Goal: Transaction & Acquisition: Purchase product/service

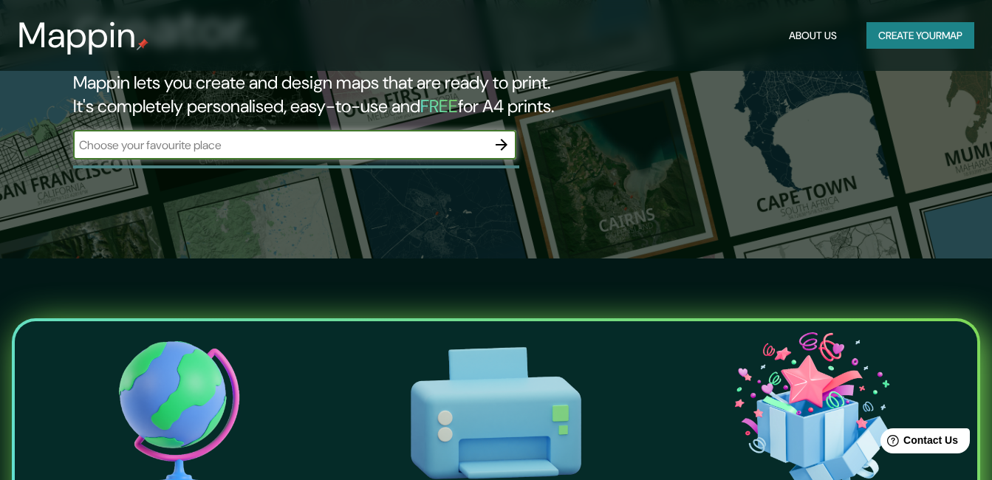
scroll to position [74, 0]
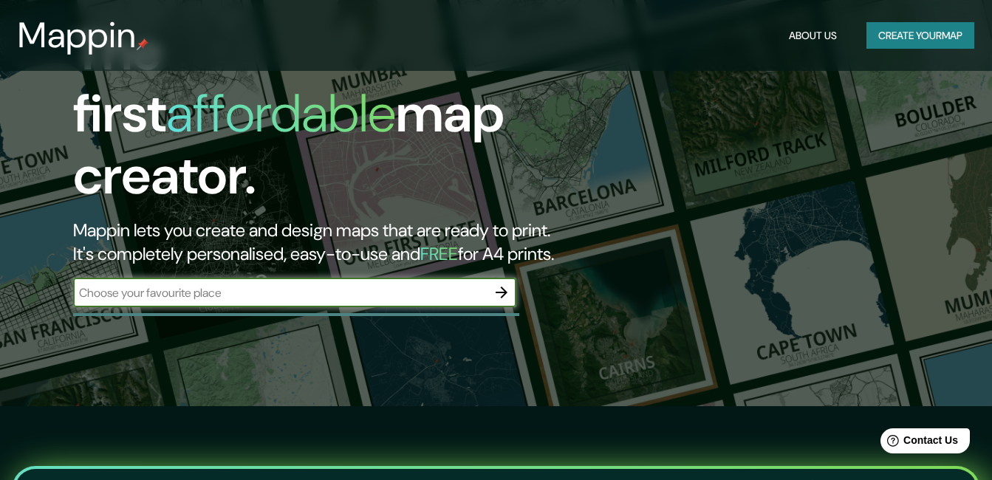
click at [204, 284] on input "text" at bounding box center [280, 292] width 414 height 17
paste input "[GEOGRAPHIC_DATA], [GEOGRAPHIC_DATA]. [STREET_ADDRESS] 11400, [PERSON_NAME]"
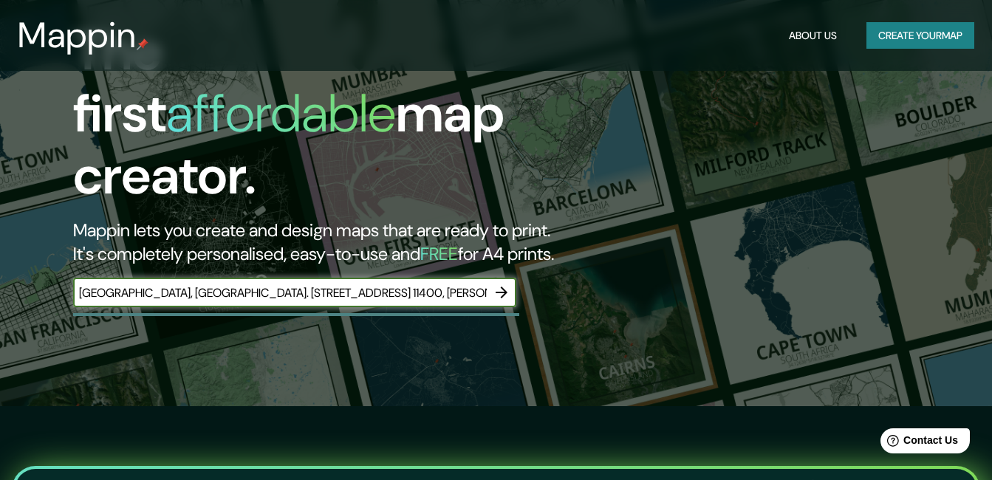
scroll to position [0, 8]
type input "[GEOGRAPHIC_DATA], [GEOGRAPHIC_DATA]. [STREET_ADDRESS] 11400, [PERSON_NAME]"
click at [503, 287] on icon "button" at bounding box center [502, 293] width 12 height 12
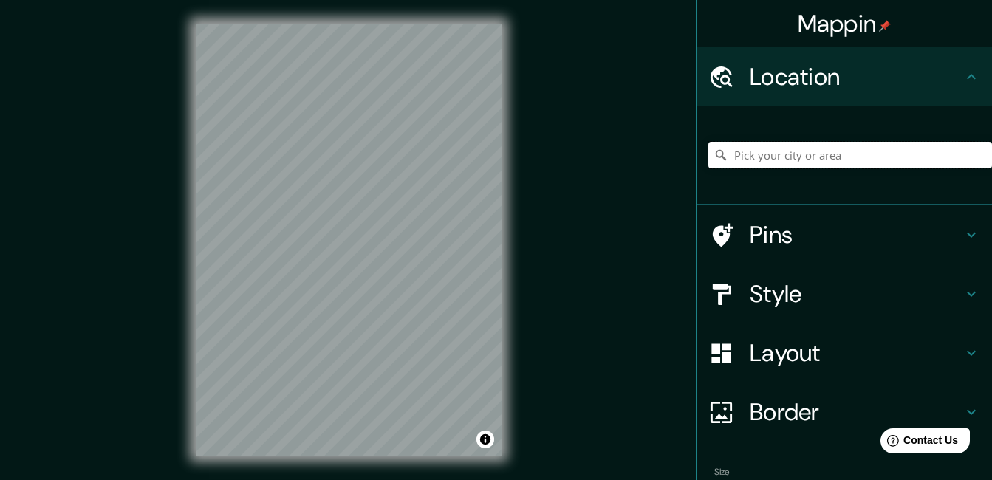
click at [794, 155] on input "Pick your city or area" at bounding box center [850, 155] width 284 height 27
paste input "[GEOGRAPHIC_DATA], [GEOGRAPHIC_DATA]. [STREET_ADDRESS] 11400, [PERSON_NAME]"
type input "[STREET_ADDRESS]"
click at [962, 292] on icon at bounding box center [971, 294] width 18 height 18
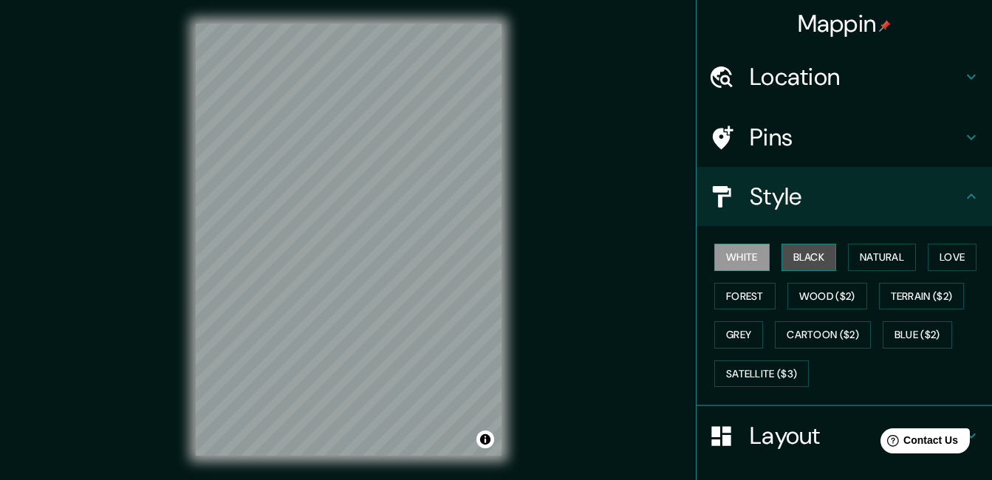
click at [800, 258] on button "Black" at bounding box center [808, 257] width 55 height 27
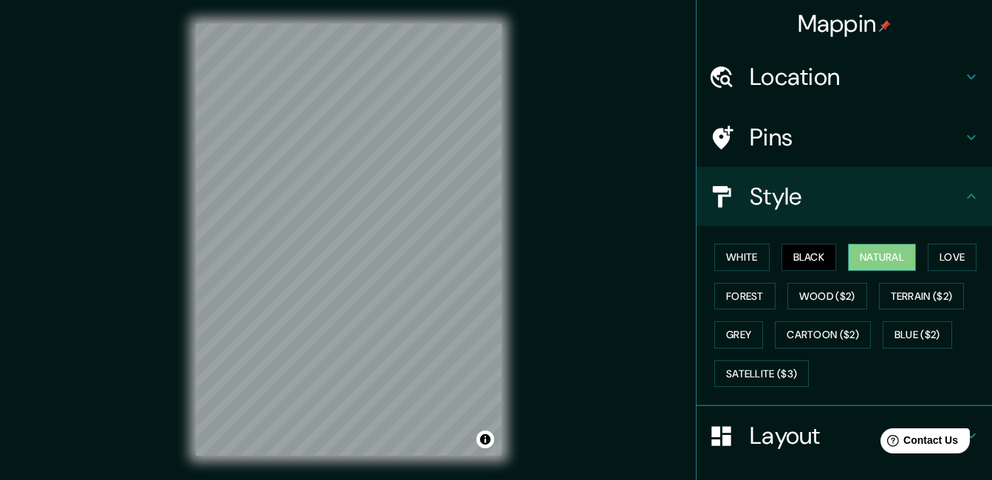
click at [860, 256] on button "Natural" at bounding box center [882, 257] width 68 height 27
click at [942, 261] on button "Love" at bounding box center [952, 257] width 49 height 27
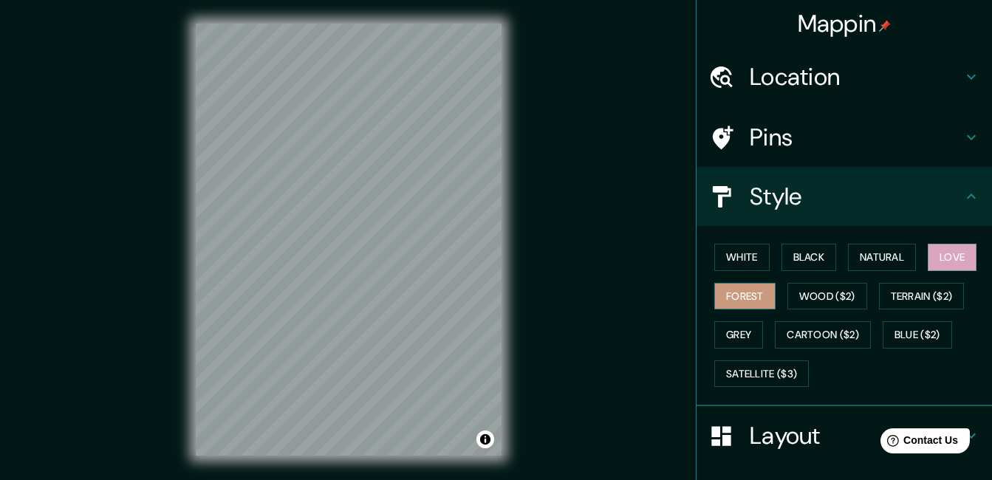
click at [737, 291] on button "Forest" at bounding box center [744, 296] width 61 height 27
click at [735, 252] on button "White" at bounding box center [741, 257] width 55 height 27
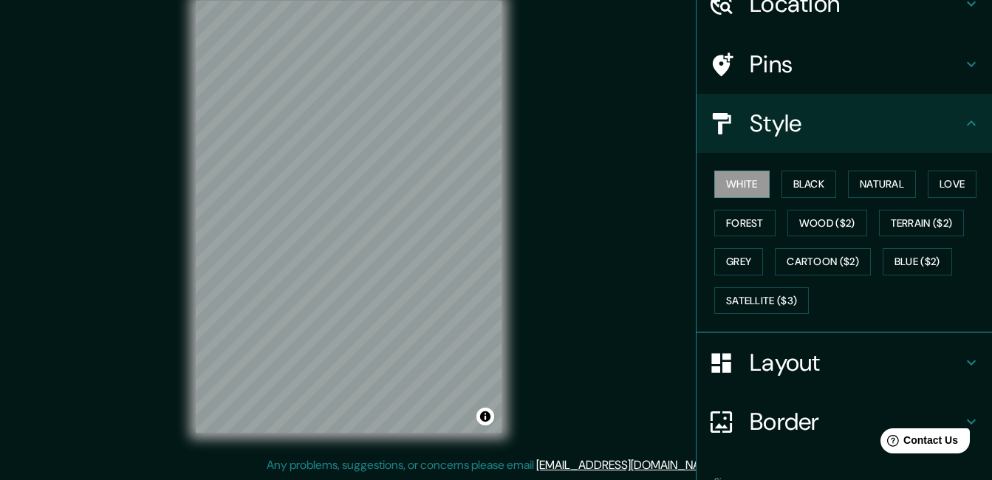
scroll to position [168, 0]
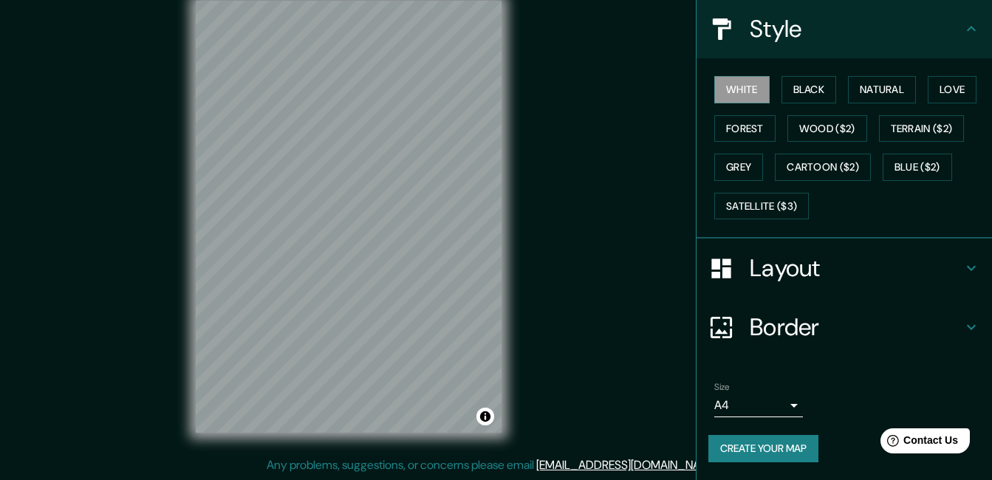
click at [798, 327] on h4 "Border" at bounding box center [856, 327] width 213 height 30
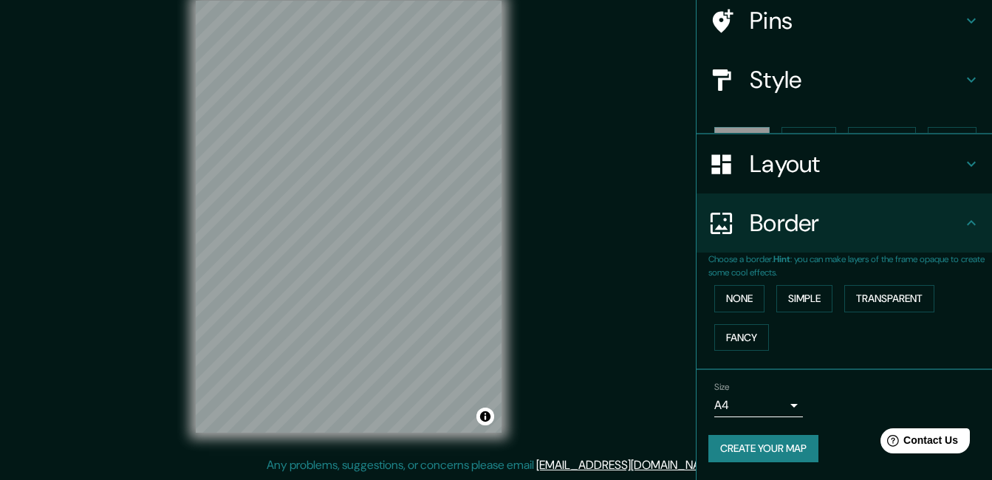
scroll to position [92, 0]
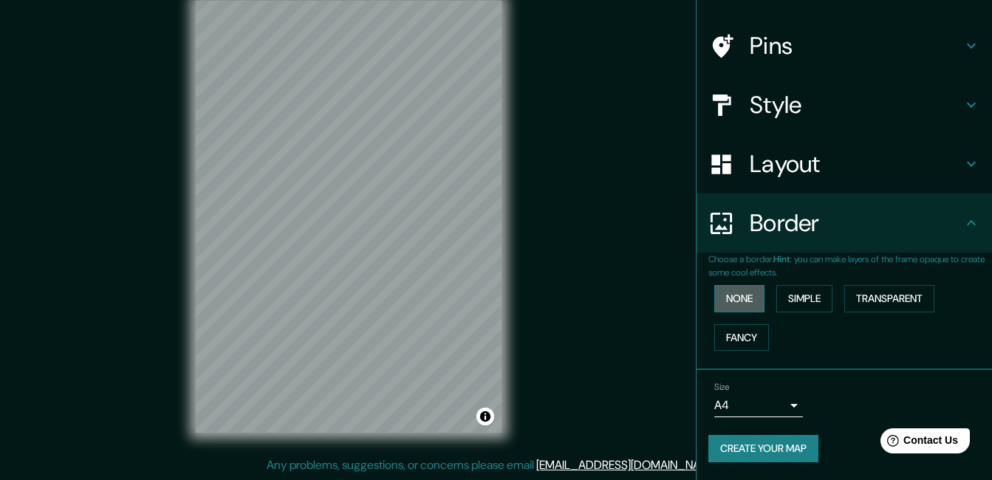
click at [731, 303] on button "None" at bounding box center [739, 298] width 50 height 27
click at [744, 335] on button "Fancy" at bounding box center [741, 337] width 55 height 27
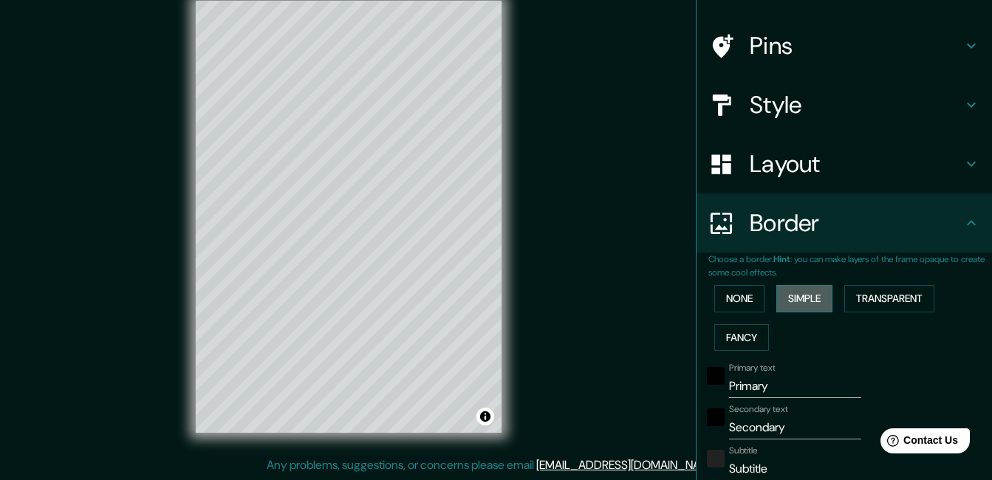
click at [792, 309] on button "Simple" at bounding box center [804, 298] width 56 height 27
click at [850, 307] on button "Transparent" at bounding box center [889, 298] width 90 height 27
click at [730, 307] on button "None" at bounding box center [739, 298] width 50 height 27
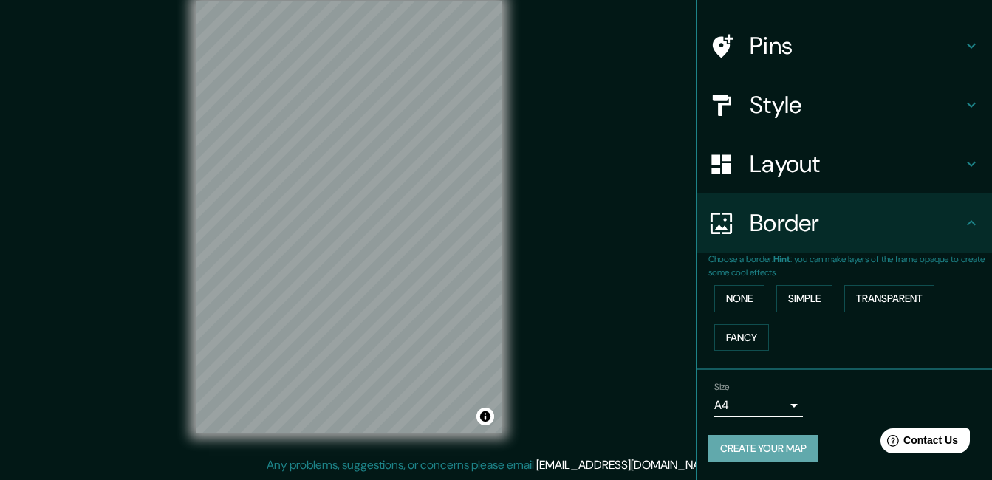
click at [777, 451] on button "Create your map" at bounding box center [763, 448] width 110 height 27
click at [962, 229] on icon at bounding box center [971, 223] width 18 height 18
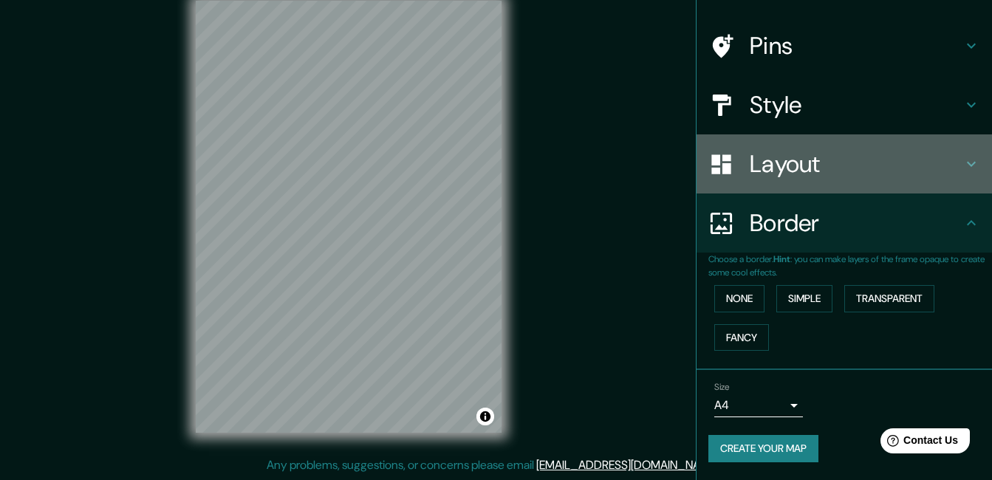
click at [962, 162] on icon at bounding box center [971, 164] width 18 height 18
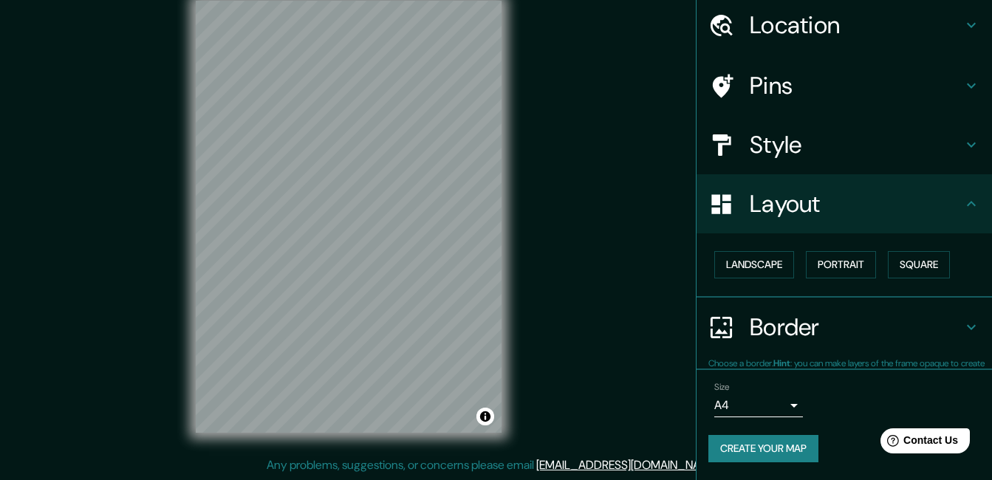
scroll to position [51, 0]
click at [962, 211] on icon at bounding box center [971, 205] width 18 height 18
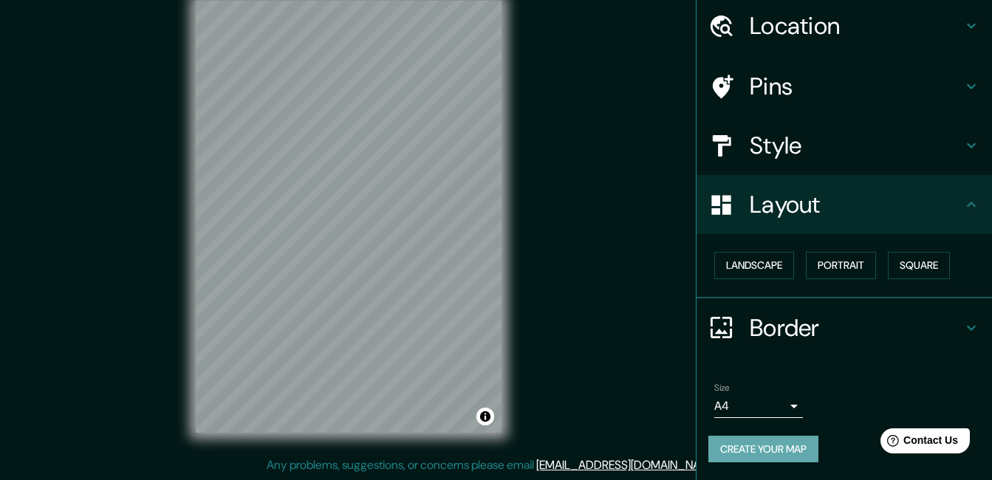
click at [752, 453] on button "Create your map" at bounding box center [763, 449] width 110 height 27
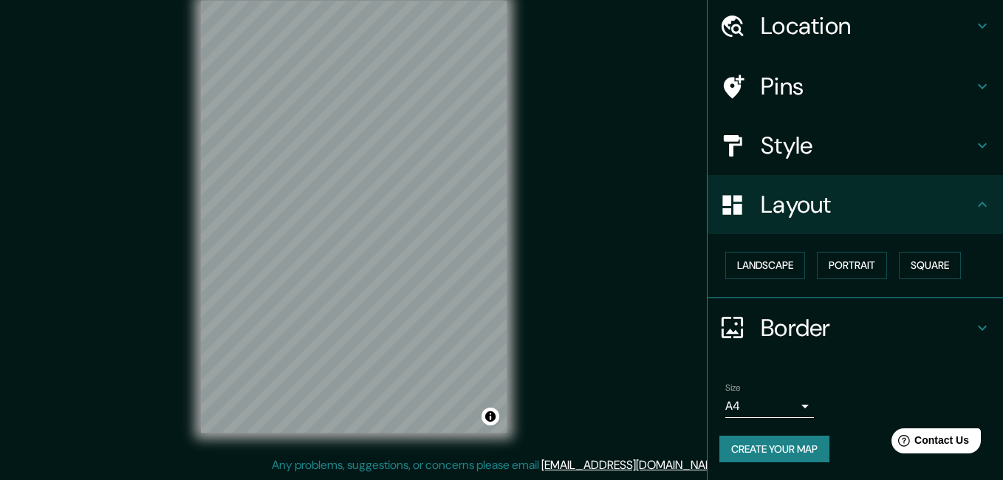
click at [789, 405] on body "Mappin Location [GEOGRAPHIC_DATA] - [GEOGRAPHIC_DATA] 571, [GEOGRAPHIC_DATA], […" at bounding box center [501, 217] width 1003 height 480
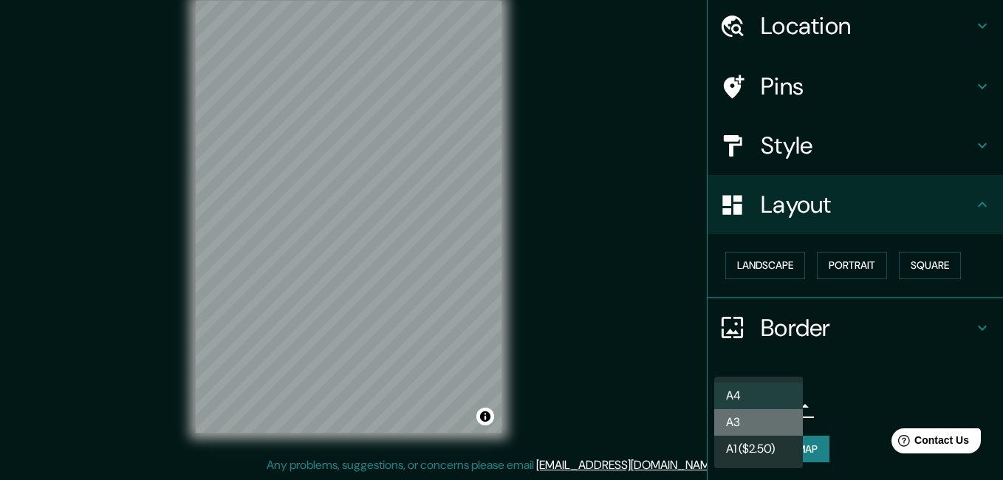
click at [767, 416] on li "A3" at bounding box center [758, 422] width 89 height 27
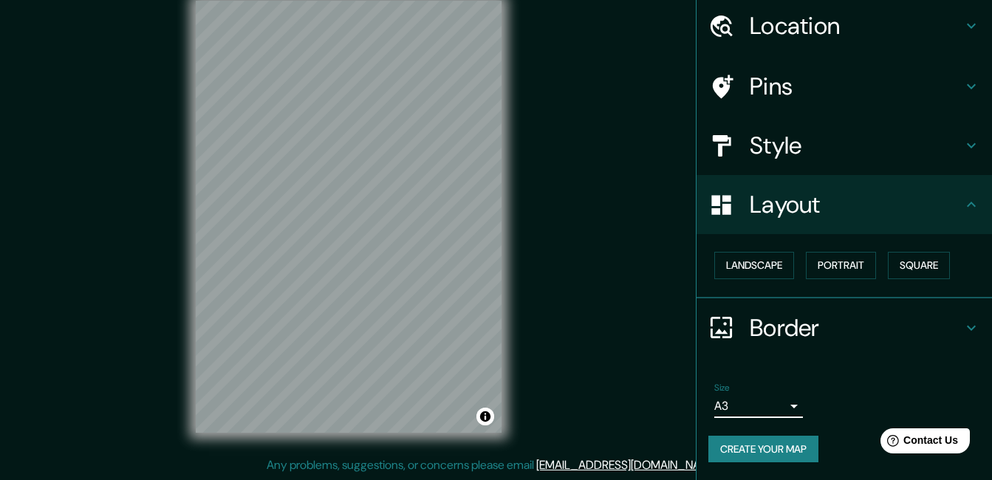
click at [766, 416] on body "Mappin Location [GEOGRAPHIC_DATA] - [GEOGRAPHIC_DATA] 571, [GEOGRAPHIC_DATA], […" at bounding box center [496, 217] width 992 height 480
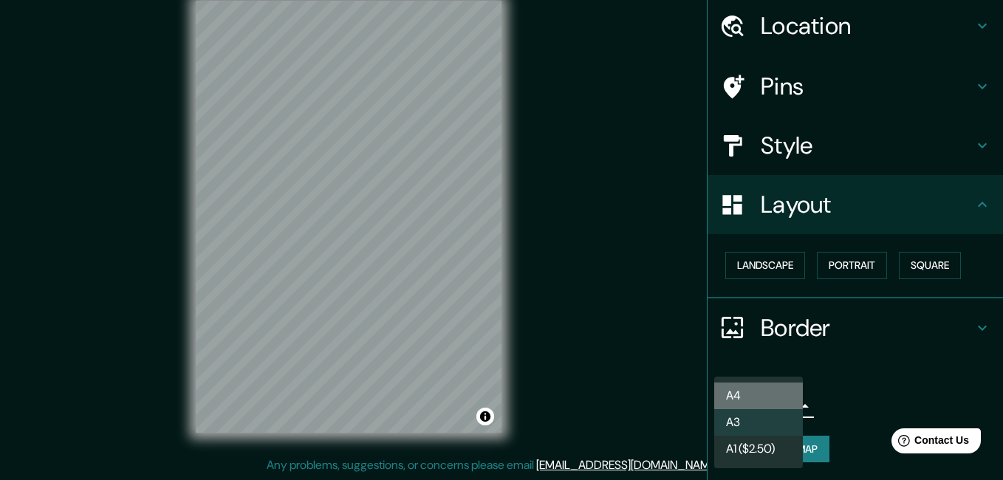
click at [750, 390] on li "A4" at bounding box center [758, 396] width 89 height 27
type input "single"
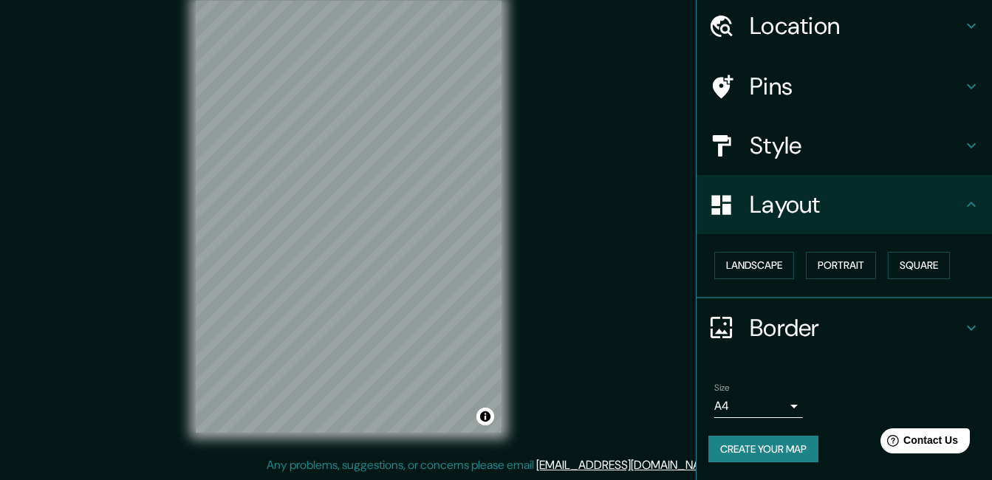
click at [595, 244] on div "Mappin Location [GEOGRAPHIC_DATA] - [GEOGRAPHIC_DATA] 571, [GEOGRAPHIC_DATA], […" at bounding box center [496, 228] width 992 height 503
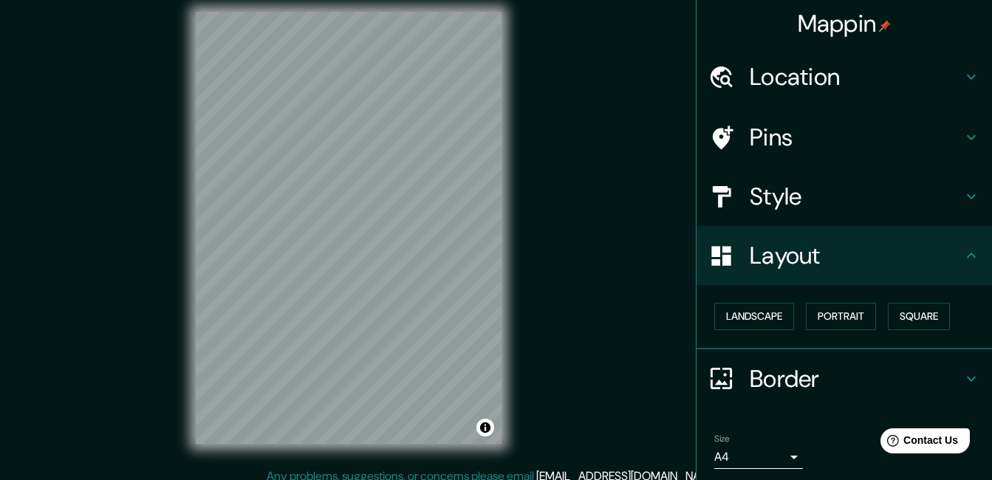
scroll to position [23, 0]
